Goal: Navigation & Orientation: Find specific page/section

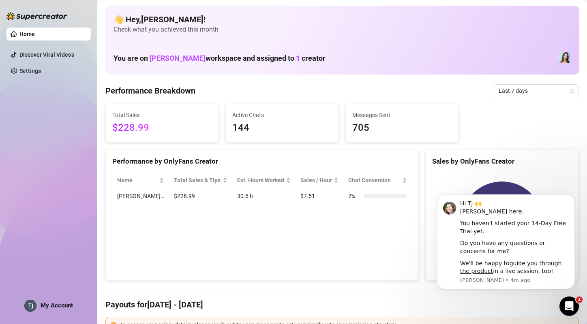
click at [75, 119] on div "Home Discover Viral Videos Settings My Account" at bounding box center [48, 158] width 84 height 317
click at [59, 154] on div "Home Discover Viral Videos Settings My Account" at bounding box center [48, 158] width 84 height 317
